Goal: Task Accomplishment & Management: Manage account settings

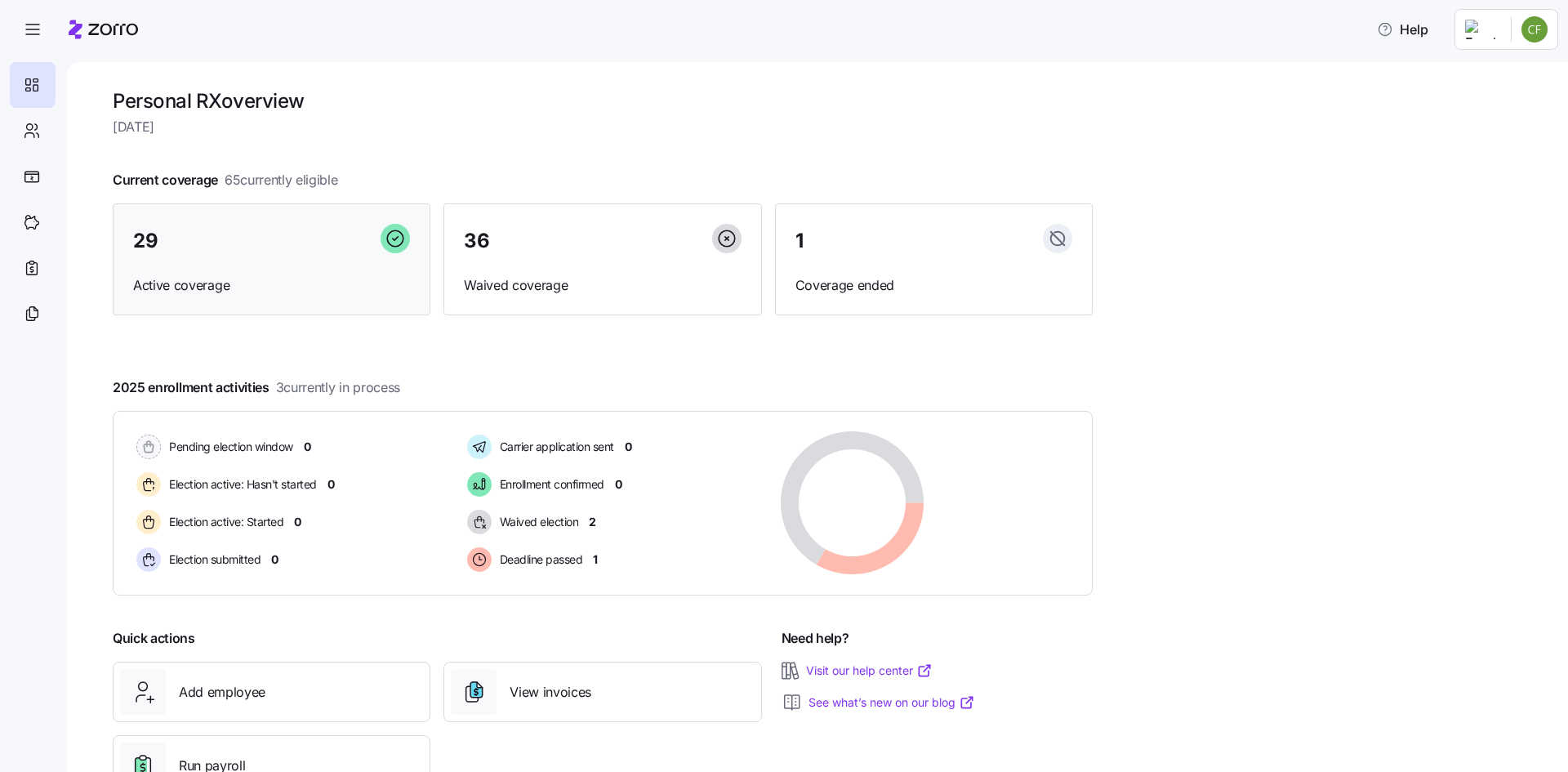
click at [184, 249] on div "29" at bounding box center [271, 241] width 277 height 36
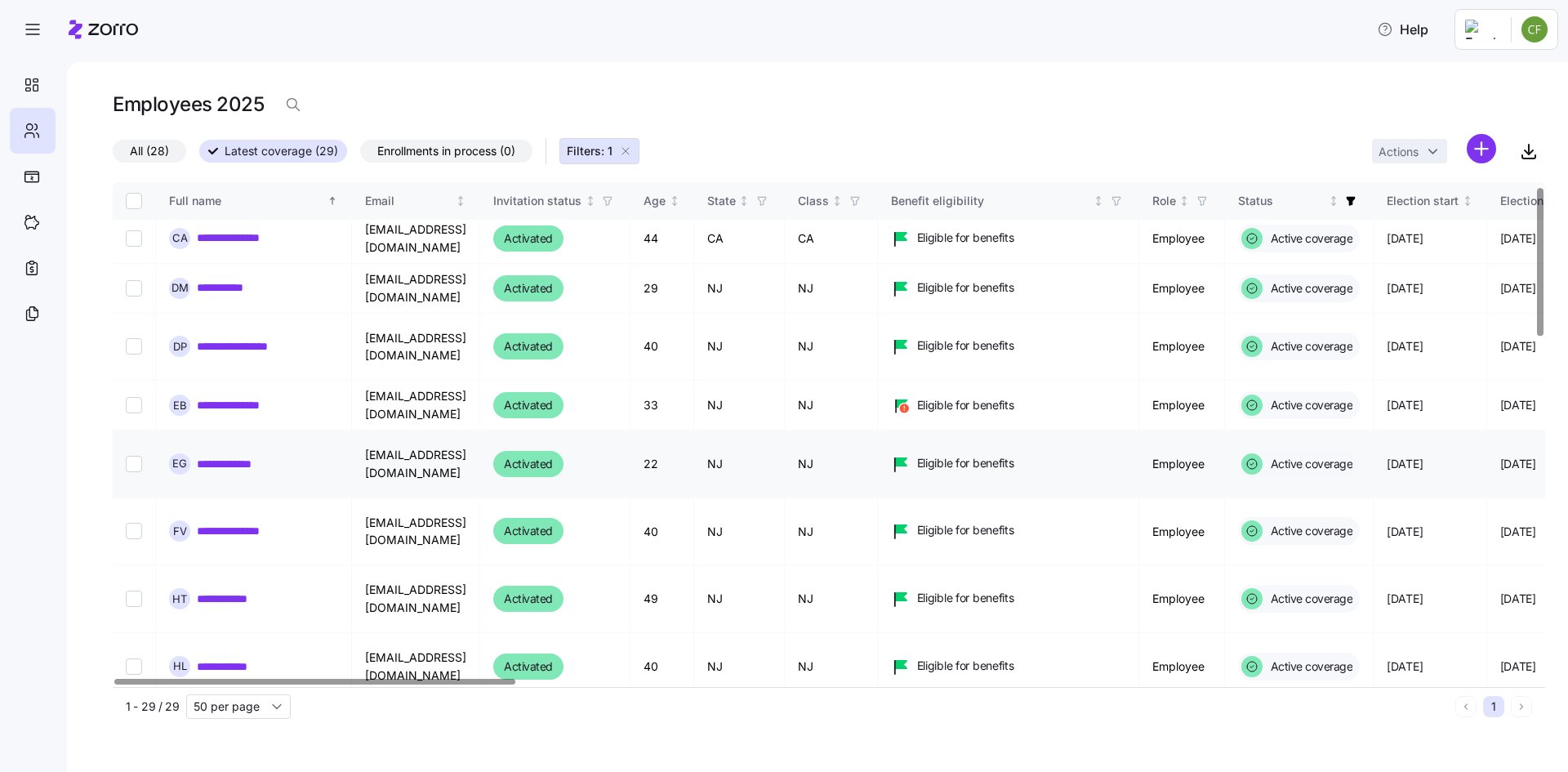
scroll to position [490, 0]
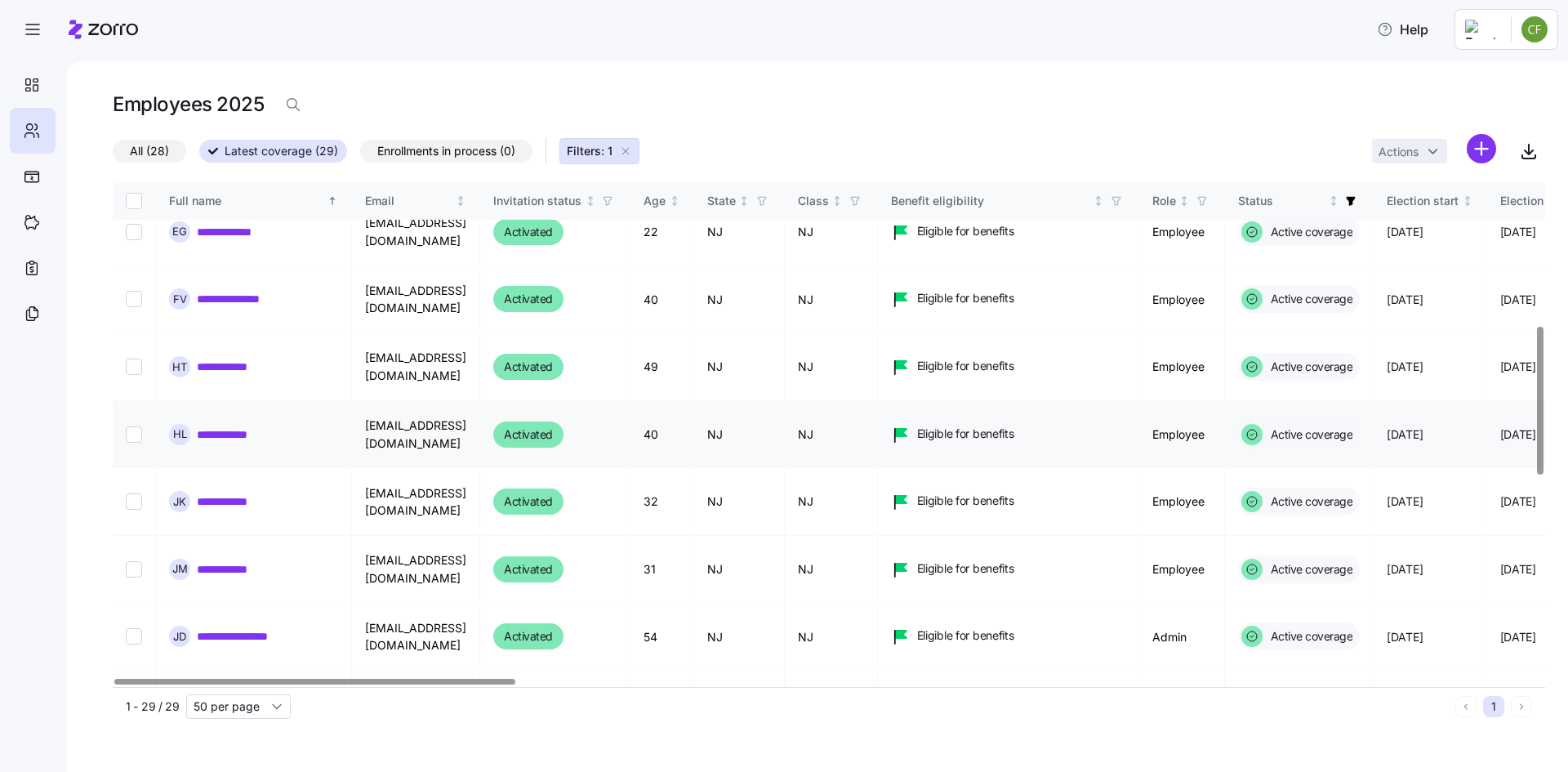
click at [130, 426] on input "Select record 12" at bounding box center [134, 434] width 16 height 16
checkbox input "true"
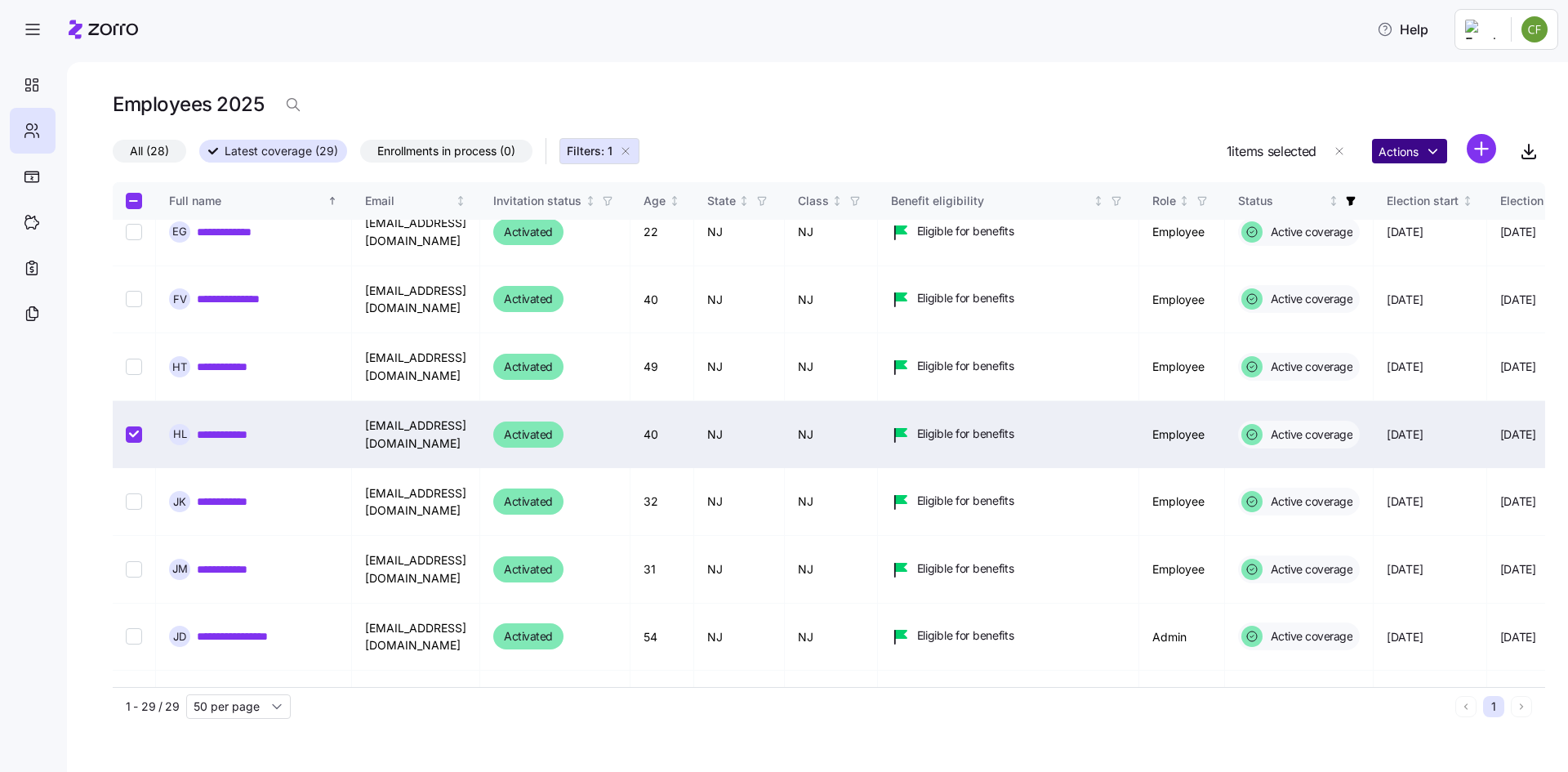
click at [1431, 150] on html "**********" at bounding box center [784, 380] width 1568 height 762
click at [206, 426] on link "**********" at bounding box center [231, 434] width 67 height 16
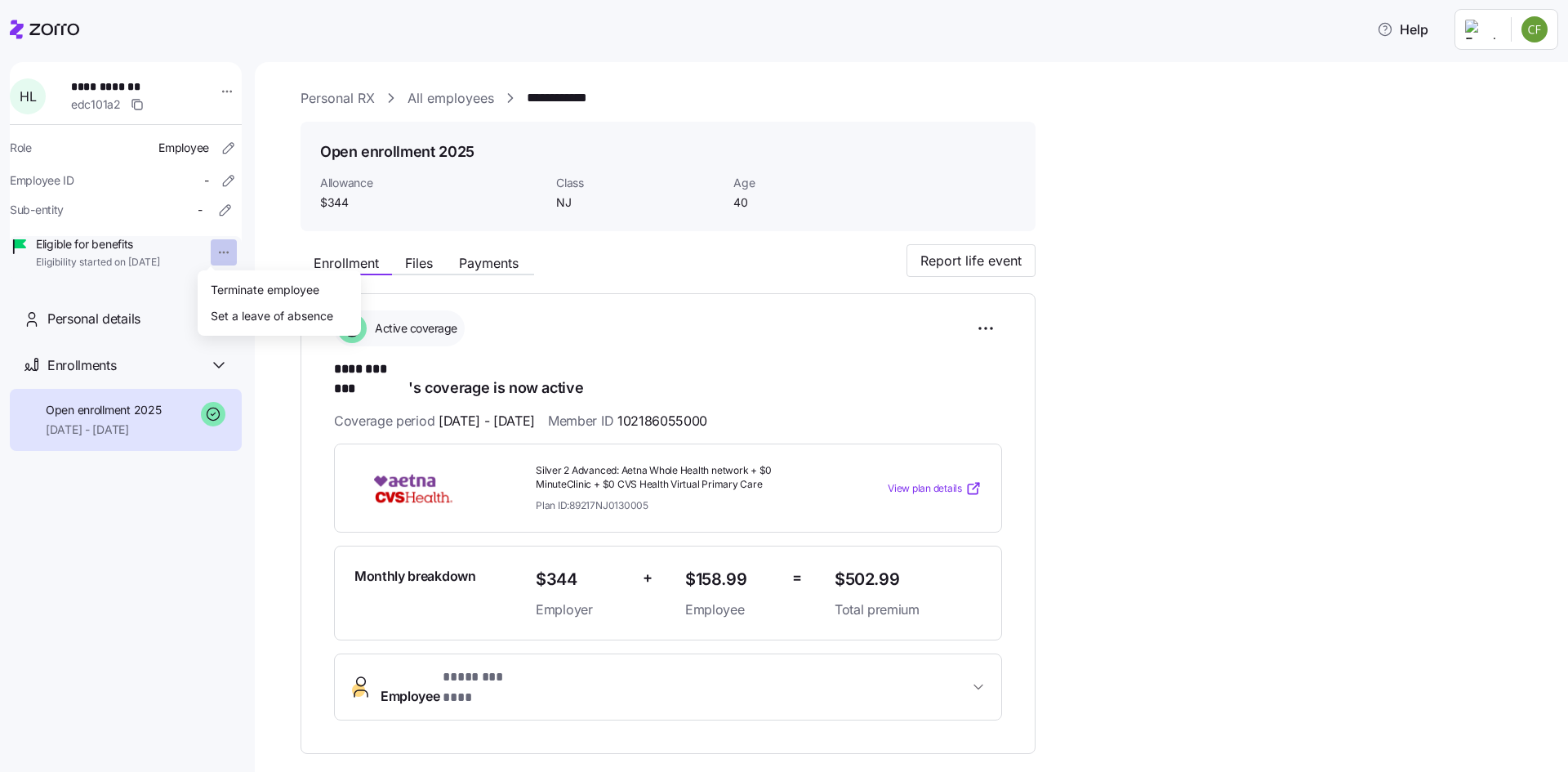
click at [214, 252] on html "**********" at bounding box center [784, 380] width 1568 height 762
click at [235, 286] on div "Terminate employee" at bounding box center [264, 289] width 108 height 18
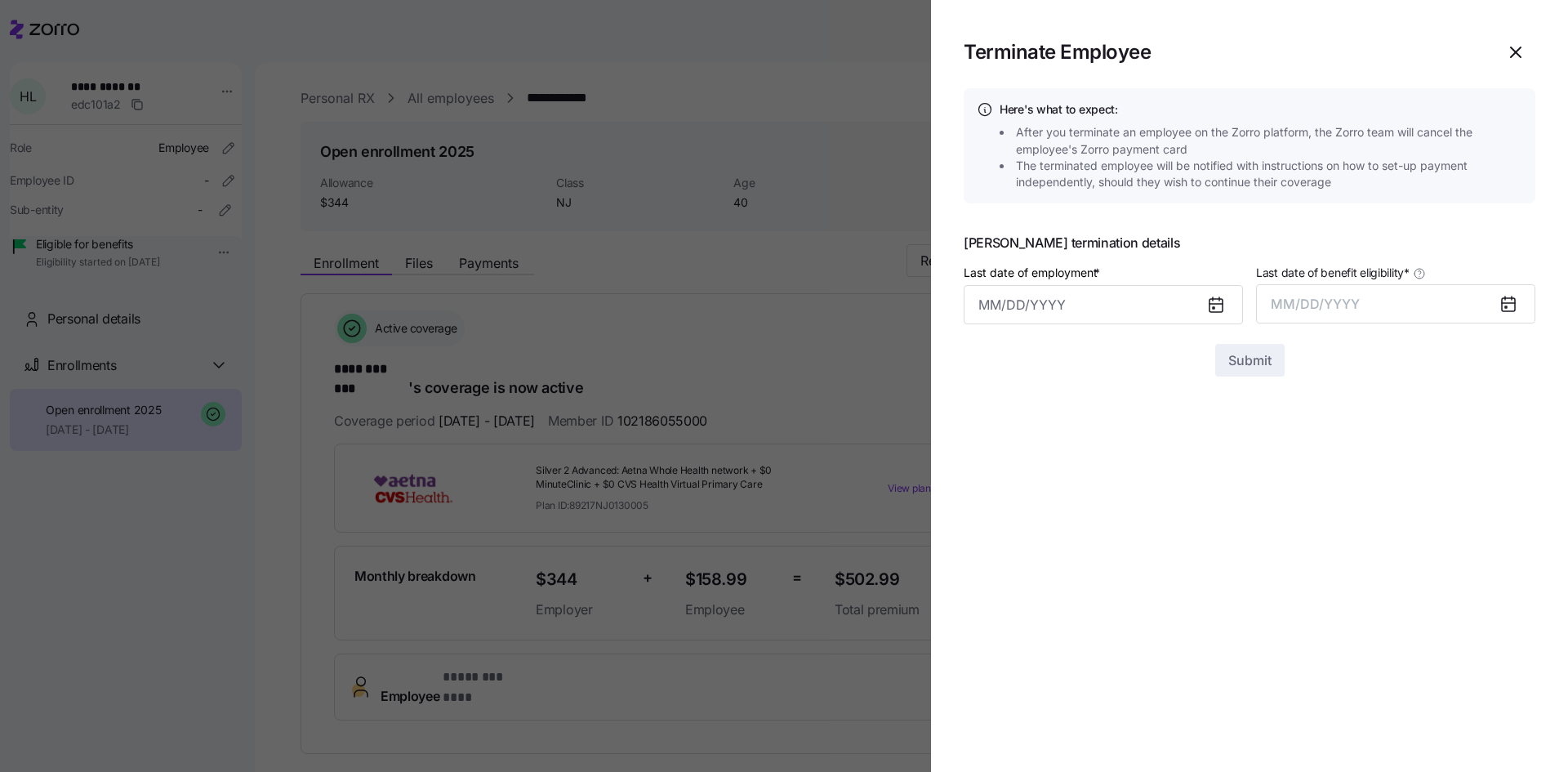
click at [1213, 311] on icon at bounding box center [1216, 306] width 13 height 13
click at [1218, 305] on icon at bounding box center [1216, 306] width 13 height 13
click at [1217, 305] on icon at bounding box center [1216, 306] width 13 height 13
click at [1065, 314] on input "Last date of employment *" at bounding box center [1103, 305] width 279 height 39
click at [1162, 559] on button "26" at bounding box center [1158, 560] width 39 height 39
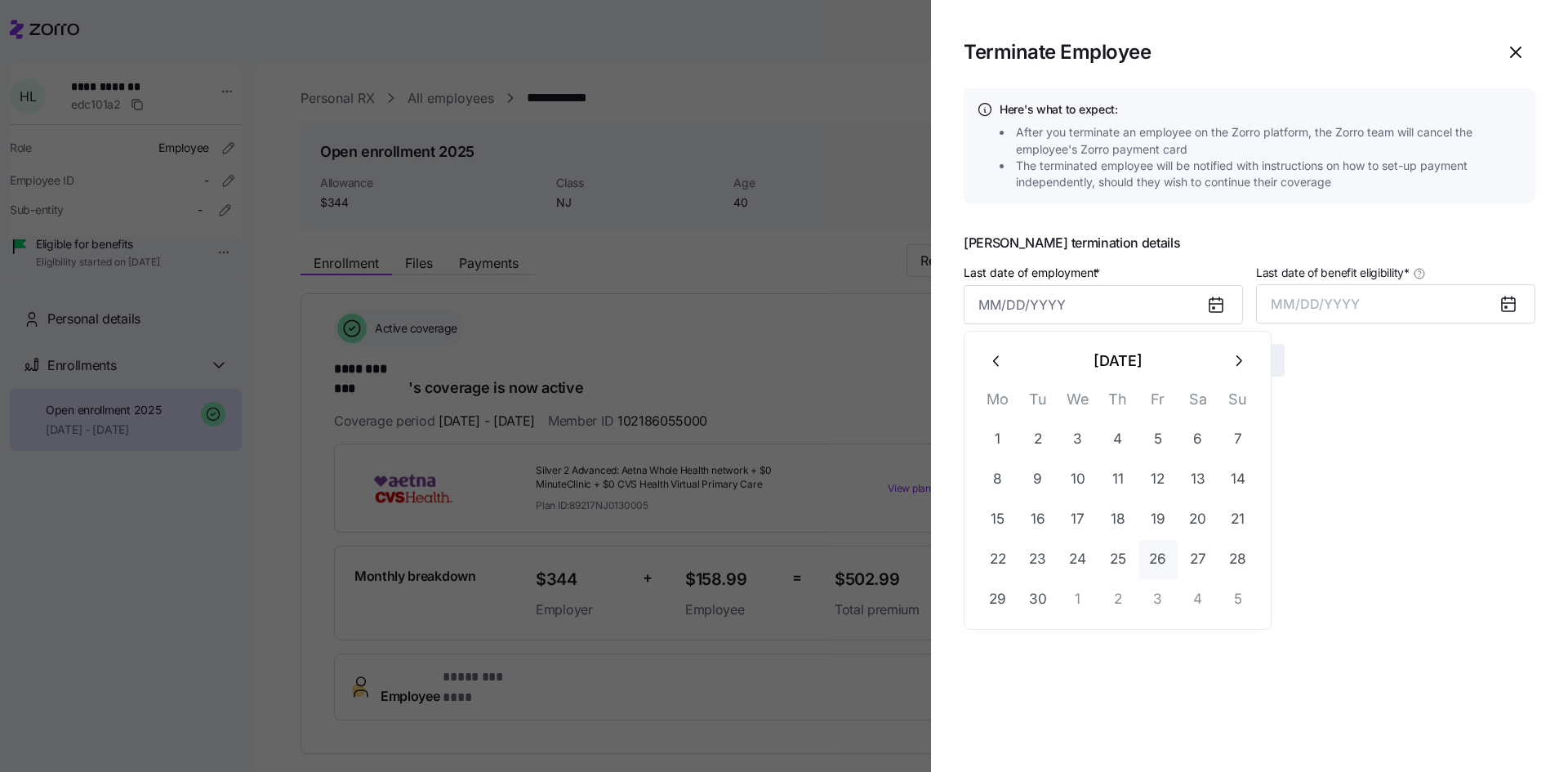
type input "[DATE]"
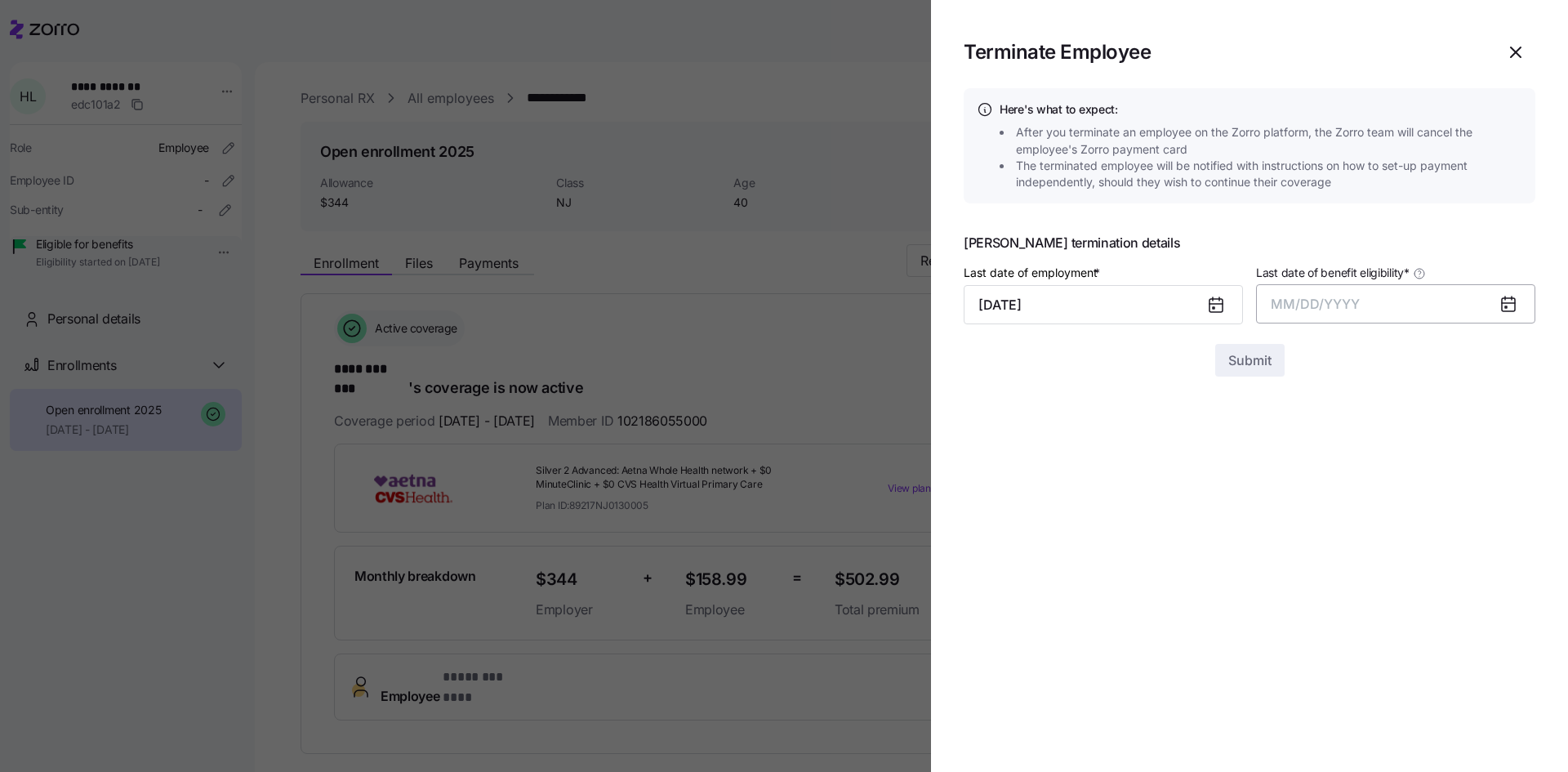
click at [1331, 299] on span "MM/DD/YYYY" at bounding box center [1315, 303] width 89 height 16
click at [1513, 489] on button "Sep" at bounding box center [1504, 487] width 93 height 39
click at [1247, 359] on span "Submit" at bounding box center [1249, 360] width 43 height 20
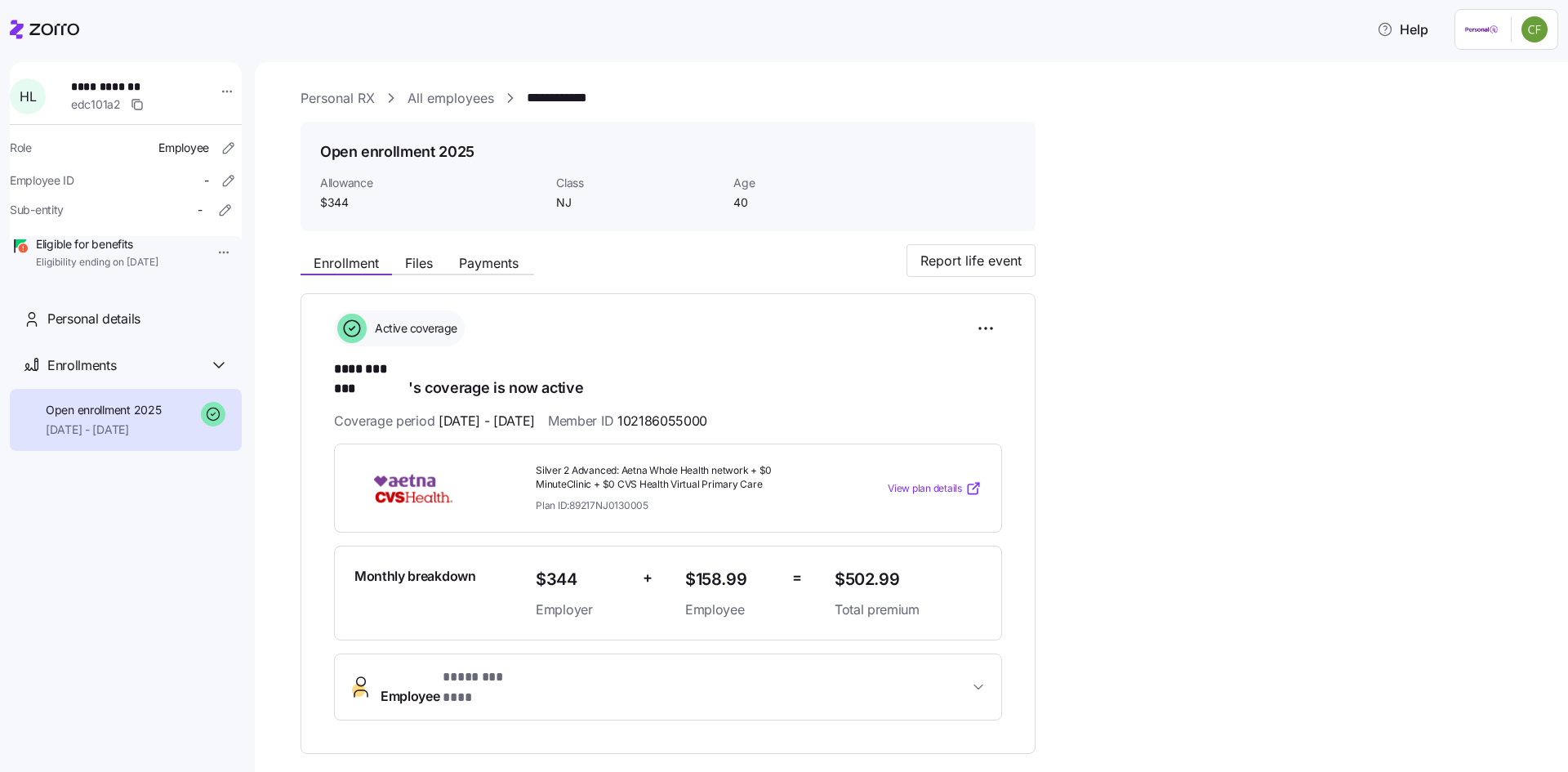
click at [344, 99] on link "Personal RX" at bounding box center [338, 98] width 75 height 21
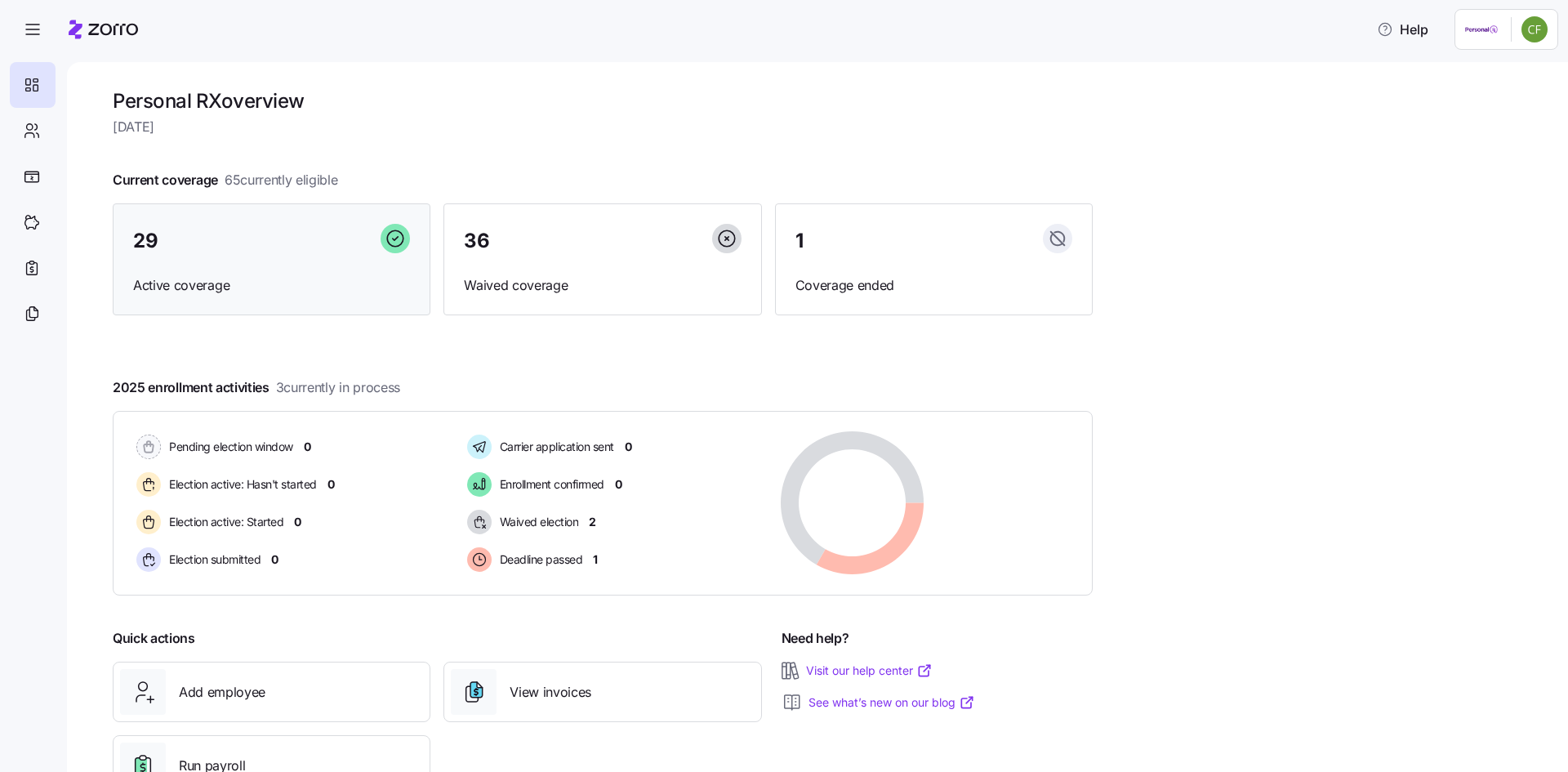
click at [314, 228] on div "29" at bounding box center [271, 241] width 277 height 36
click at [292, 299] on div "29 Active coverage" at bounding box center [272, 260] width 318 height 113
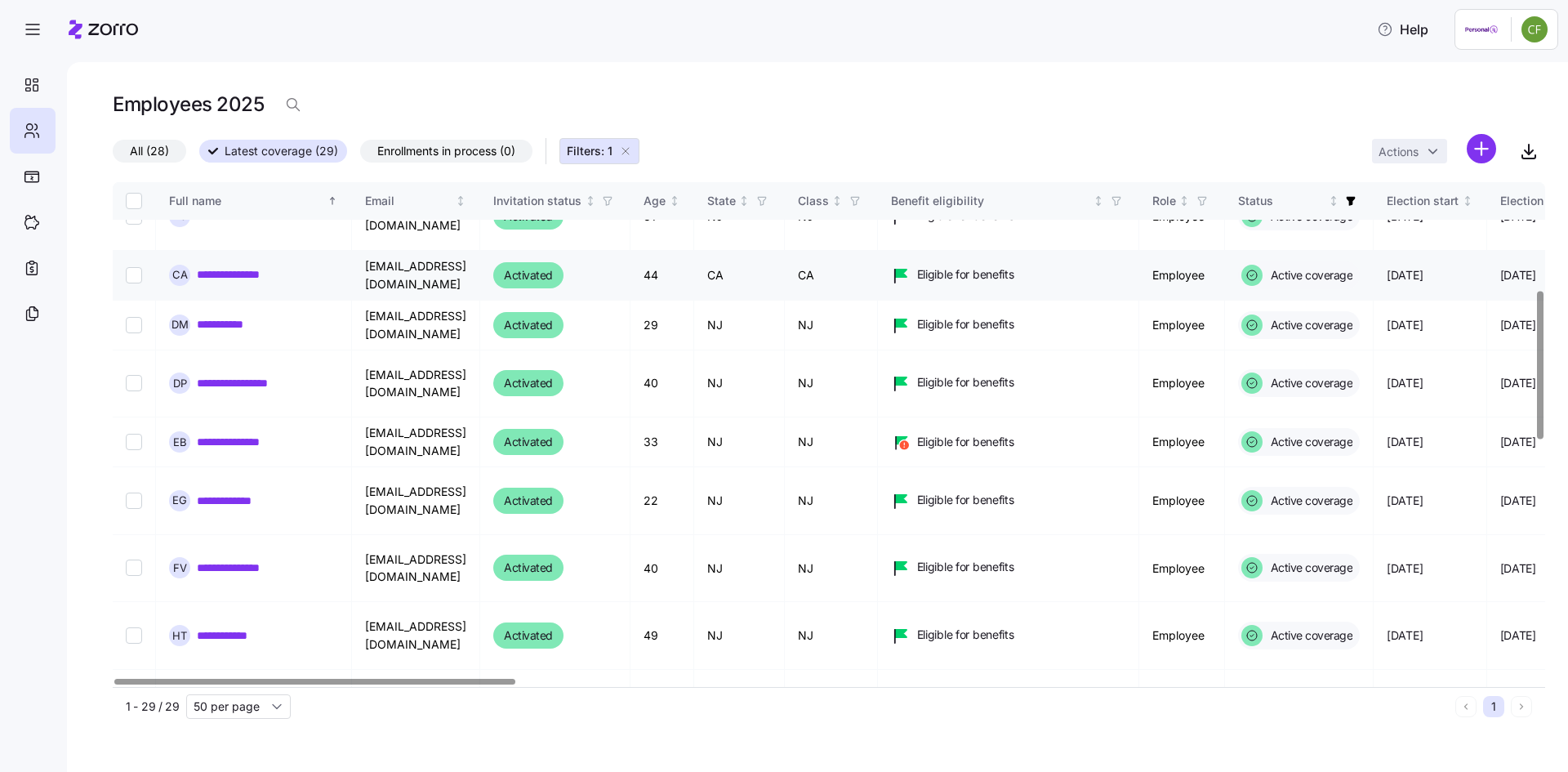
scroll to position [408, 0]
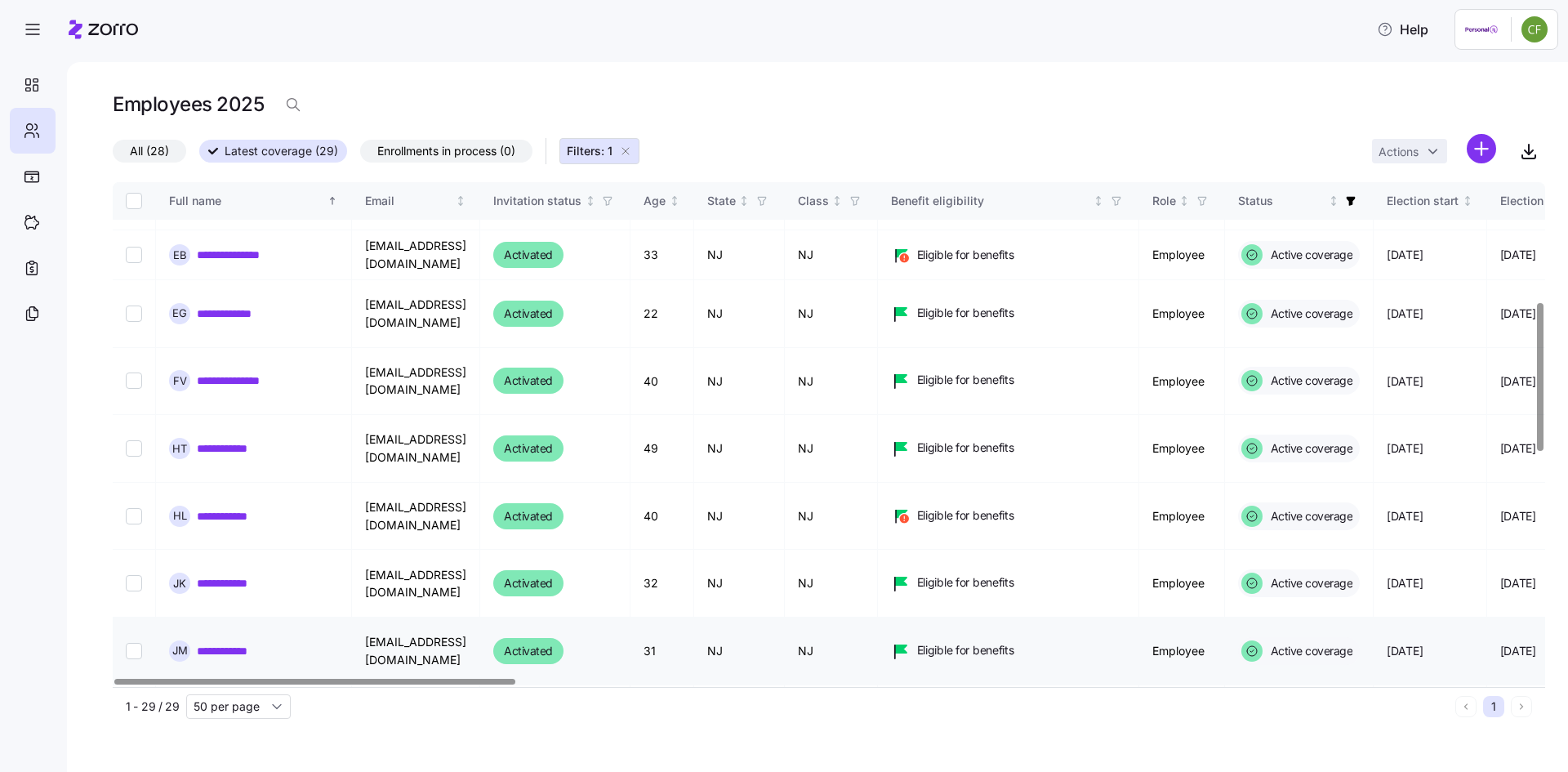
click at [246, 643] on link "**********" at bounding box center [235, 650] width 77 height 16
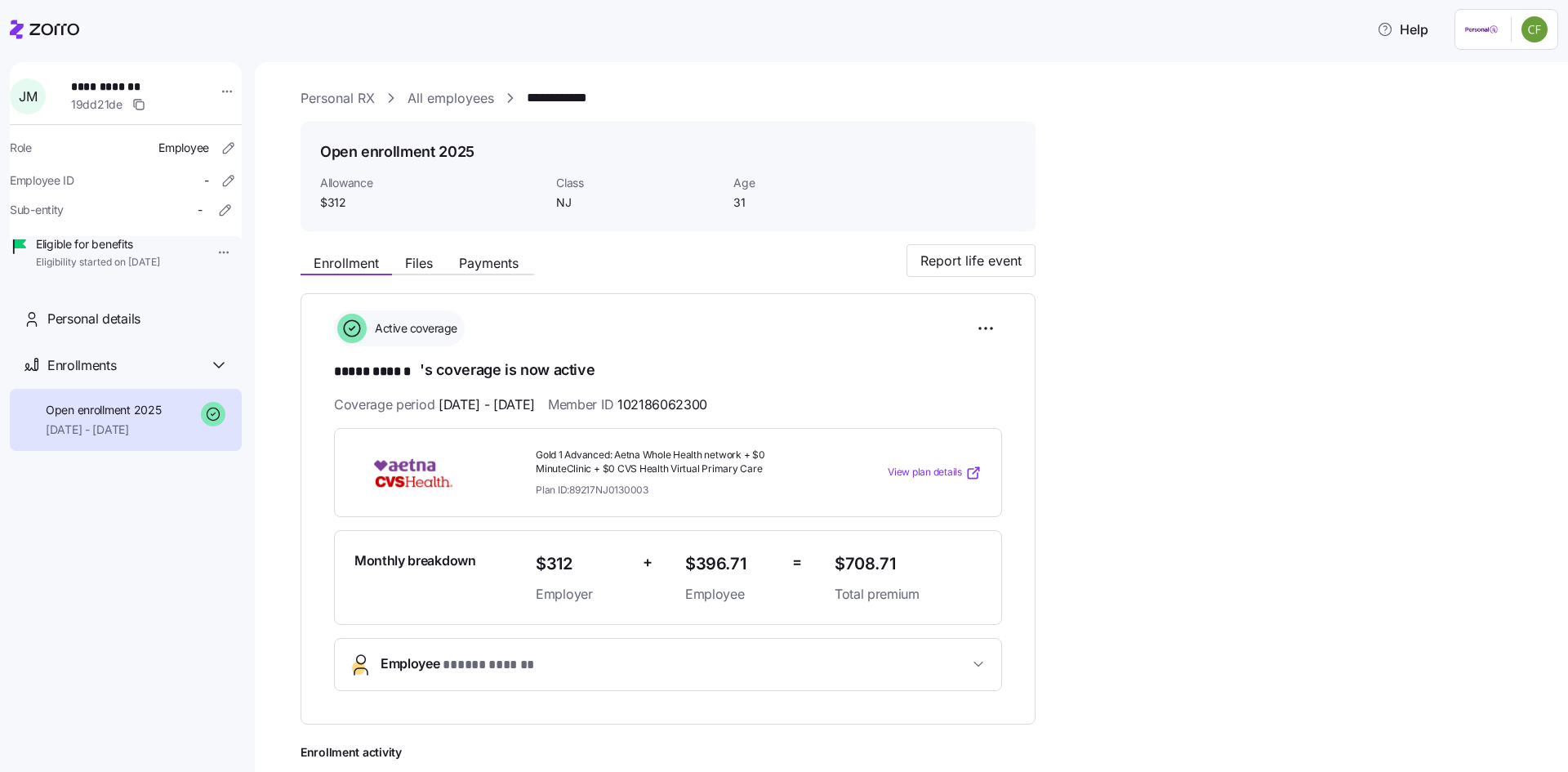
click at [207, 255] on html "**********" at bounding box center [784, 380] width 1568 height 762
drag, startPoint x: 235, startPoint y: 292, endPoint x: 243, endPoint y: 290, distance: 8.2
click at [241, 290] on div "Terminate employee" at bounding box center [264, 289] width 108 height 18
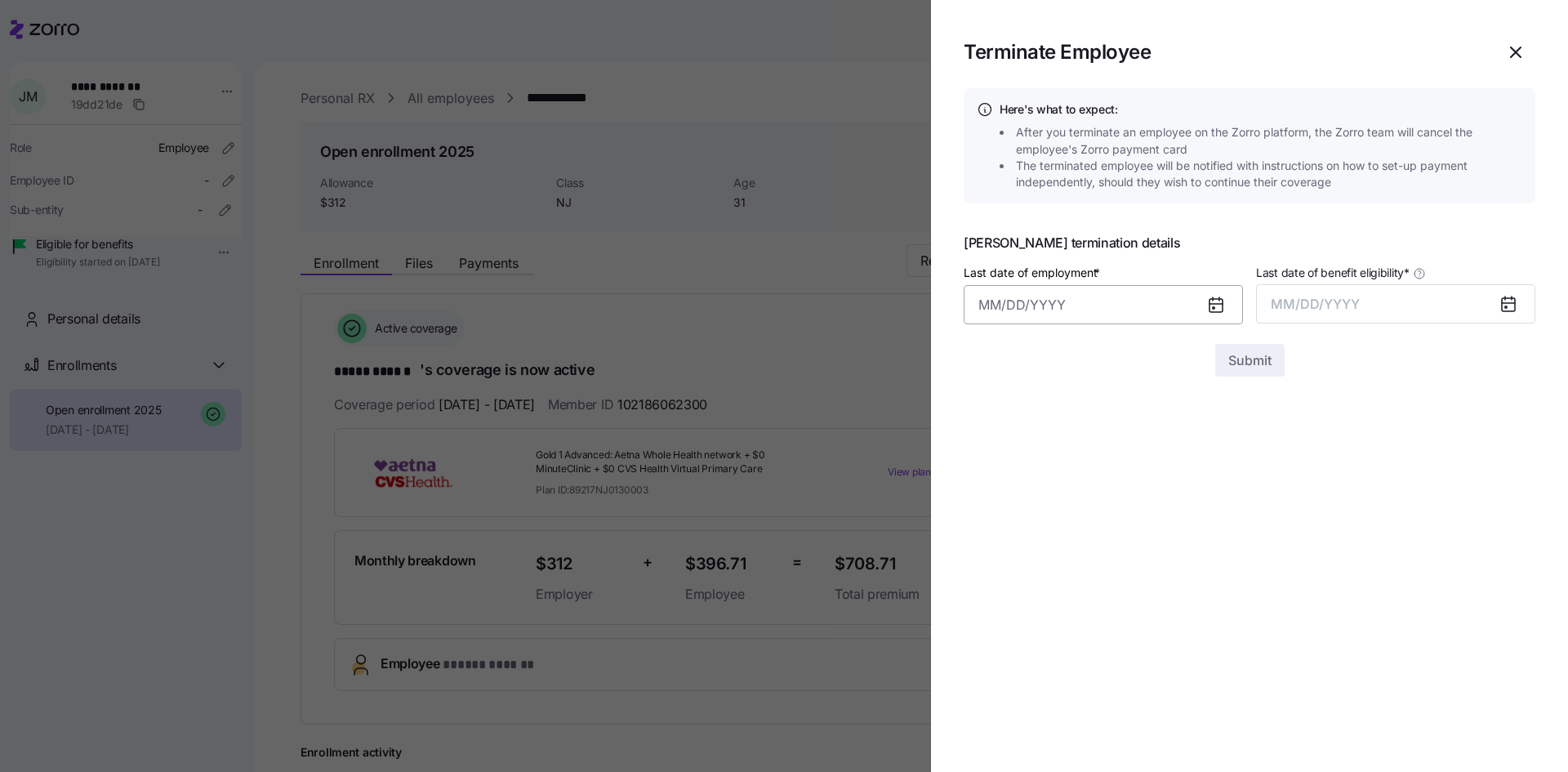
click at [1052, 314] on input "Last date of employment *" at bounding box center [1103, 305] width 279 height 39
click at [1233, 367] on icon "button" at bounding box center [1237, 361] width 18 height 18
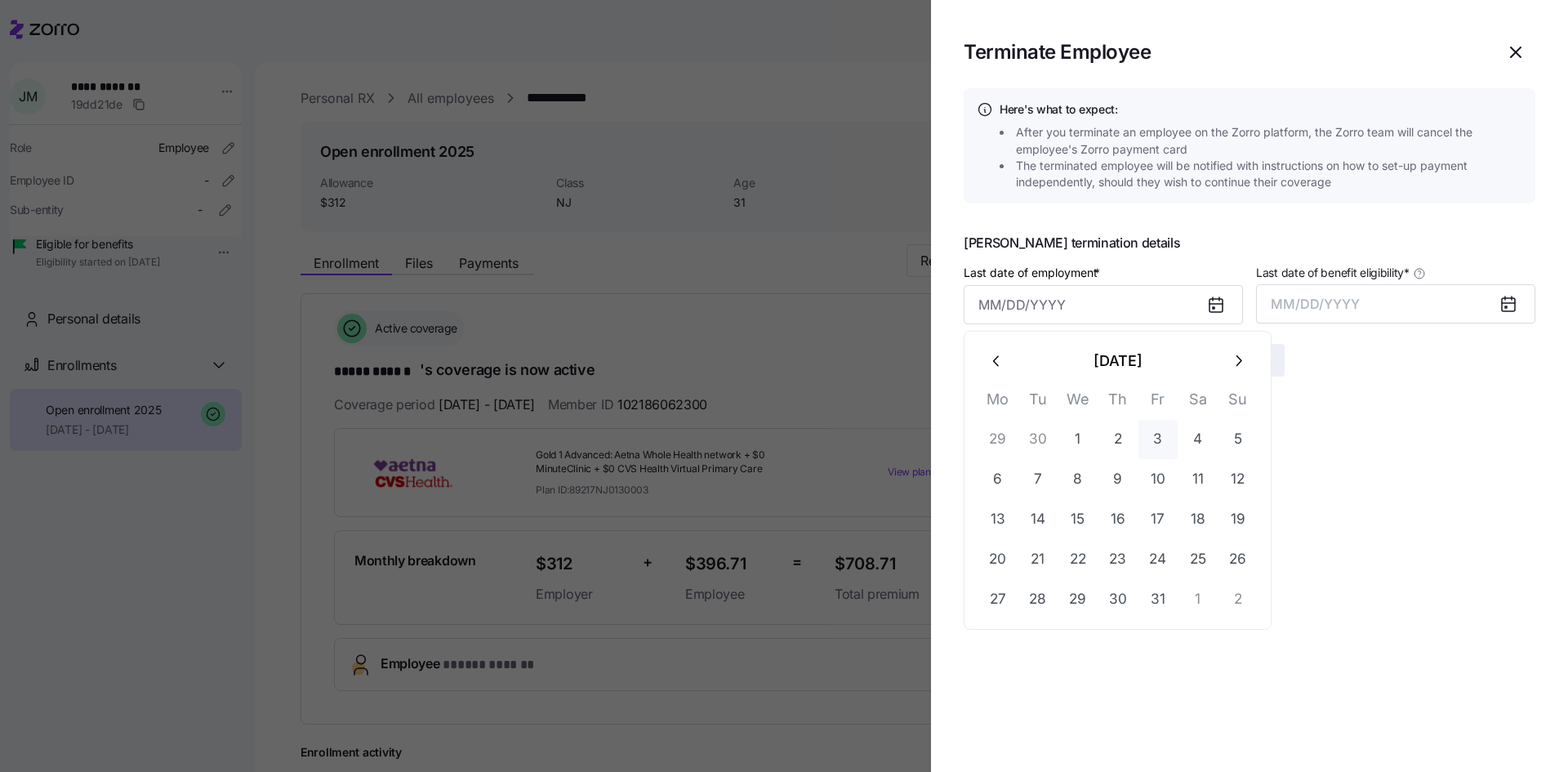
click at [1162, 443] on button "3" at bounding box center [1158, 439] width 39 height 39
type input "[DATE]"
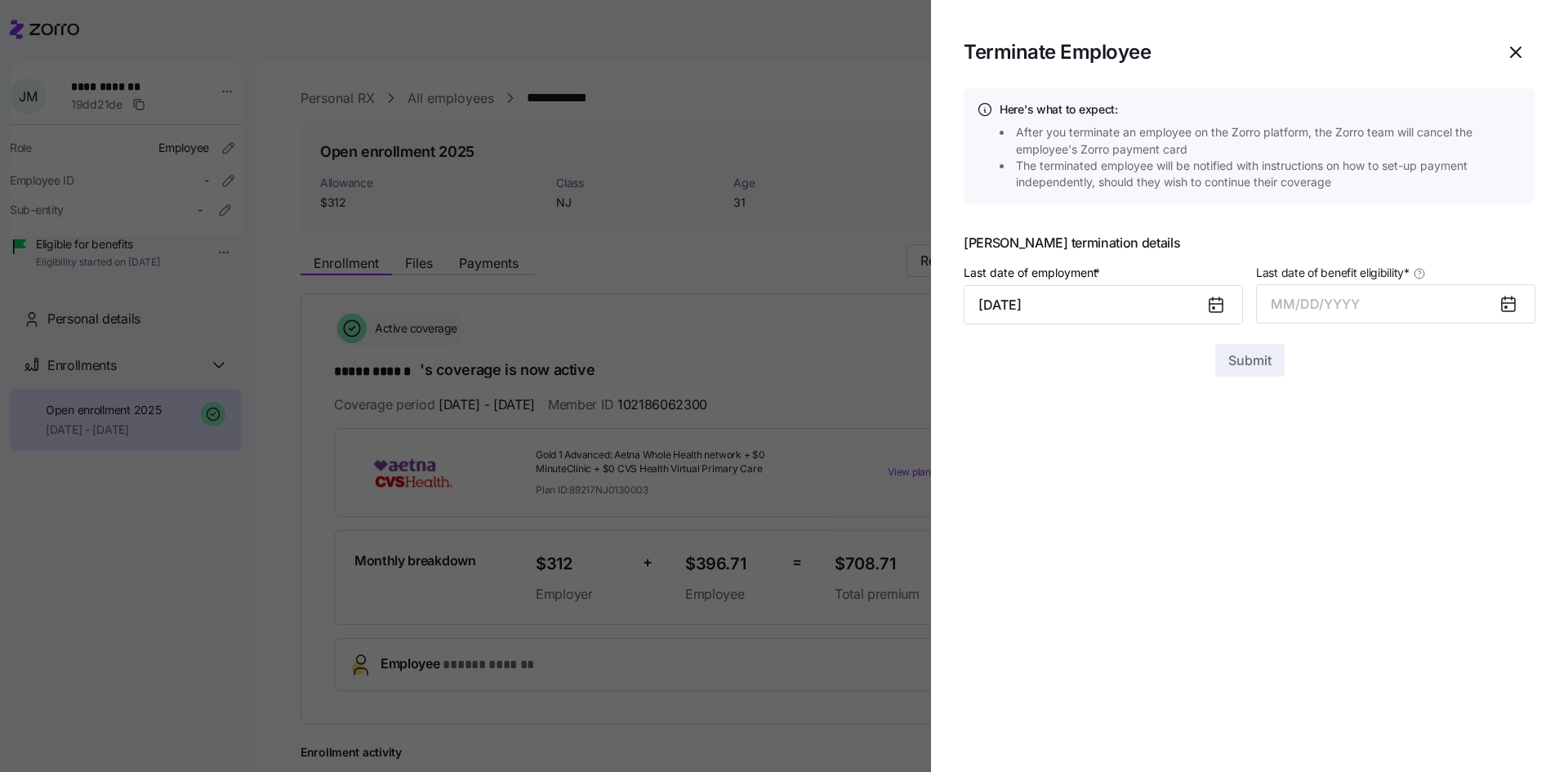
click at [1511, 307] on icon at bounding box center [1508, 305] width 13 height 13
click at [1401, 301] on button "MM/DD/YYYY" at bounding box center [1395, 304] width 279 height 39
click at [1319, 530] on button "Oct" at bounding box center [1317, 527] width 93 height 39
click at [1240, 369] on span "Submit" at bounding box center [1249, 360] width 43 height 20
